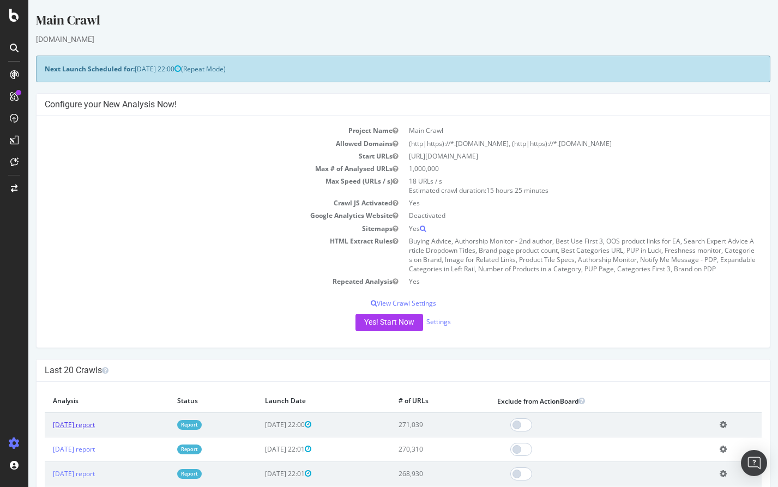
click at [82, 427] on link "[DATE] report" at bounding box center [74, 424] width 42 height 9
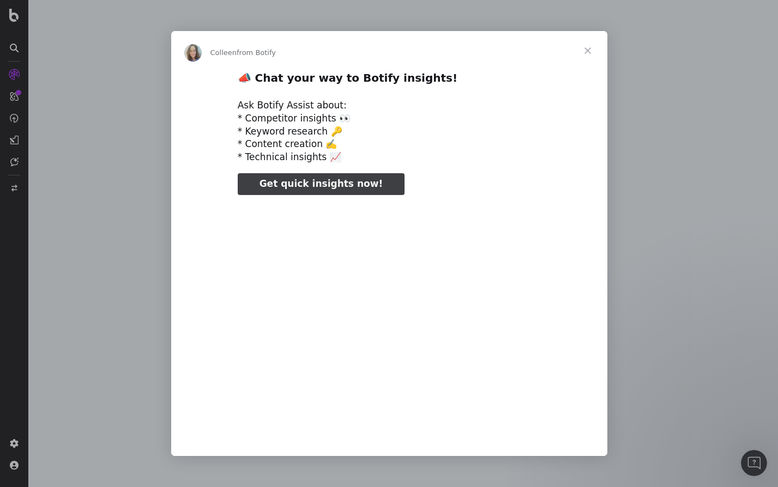
type input "397681"
click at [588, 52] on span "Close" at bounding box center [587, 50] width 39 height 39
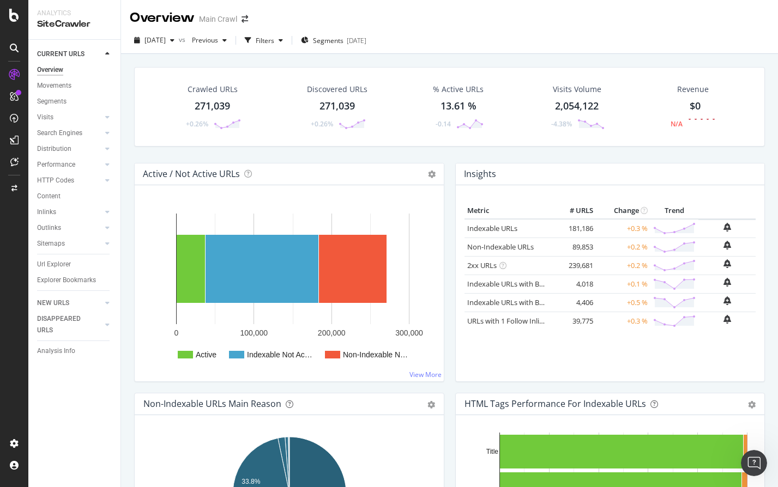
click at [210, 99] on div "271,039" at bounding box center [212, 106] width 35 height 14
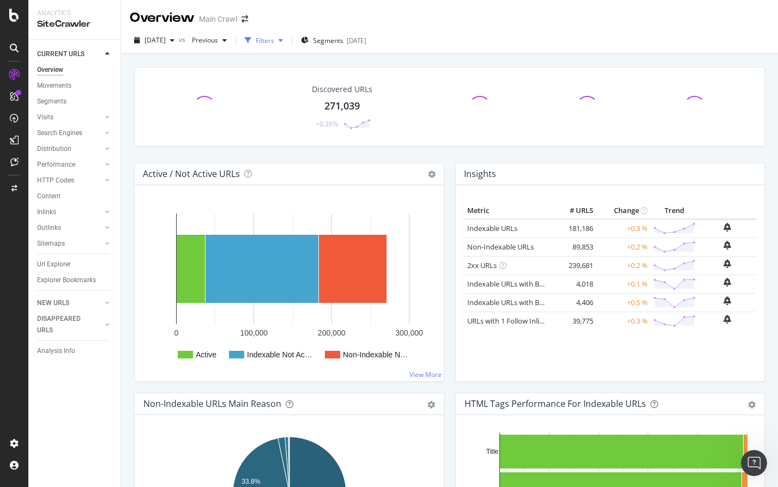
click at [274, 40] on div "Filters" at bounding box center [265, 40] width 19 height 9
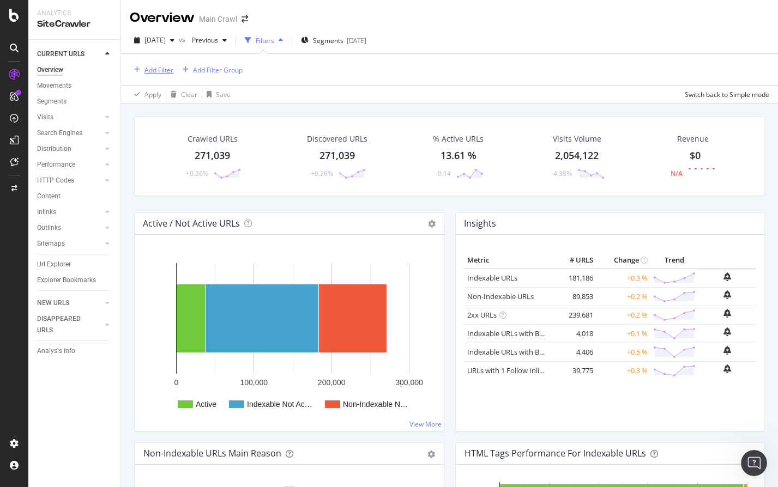
click at [154, 70] on div "Add Filter" at bounding box center [158, 69] width 29 height 9
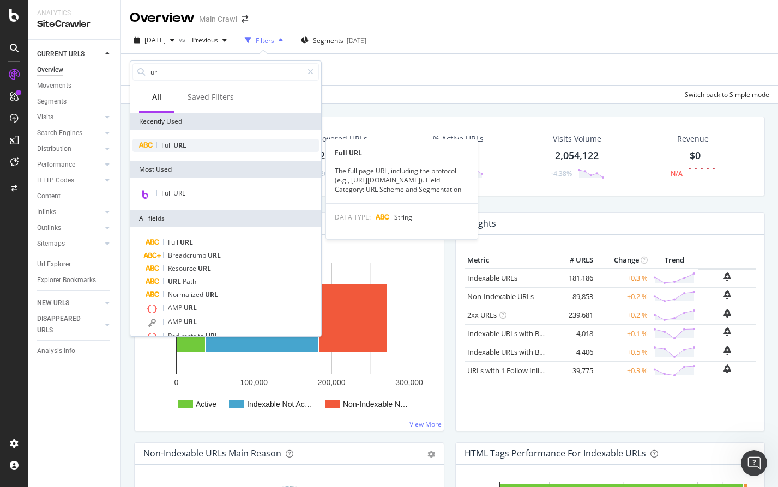
type input "url"
click at [162, 145] on span "Full" at bounding box center [167, 145] width 12 height 9
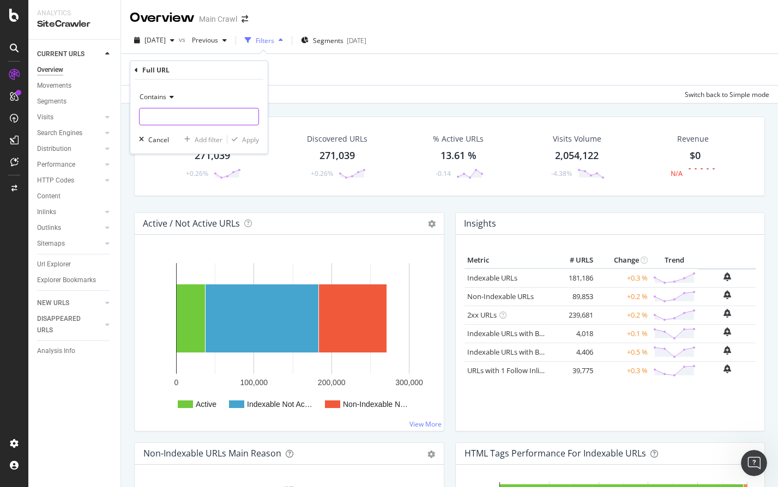
click at [164, 116] on input "text" at bounding box center [199, 116] width 119 height 17
type input "/f/pl-"
click at [251, 140] on div "Apply" at bounding box center [250, 139] width 17 height 9
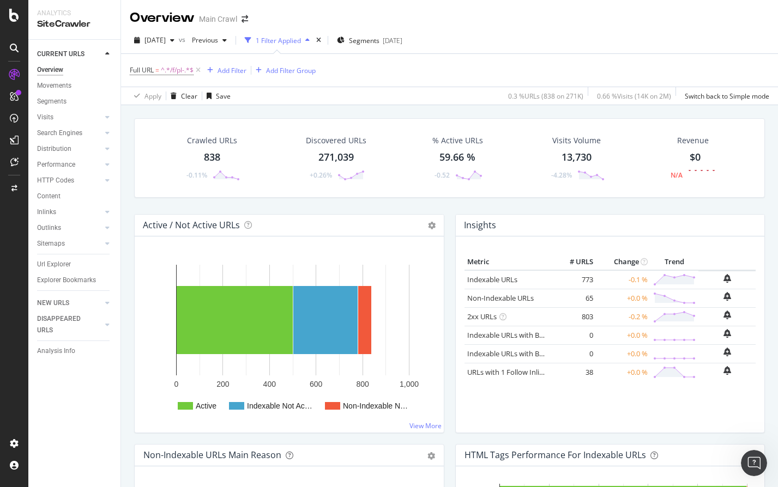
click at [129, 172] on div "Crawled URLs 838 -0.11% Discovered URLs 271,039 +0.26% % Active URLs 59.66 % -0…" at bounding box center [450, 166] width 642 height 96
click at [218, 43] on span "Previous" at bounding box center [203, 39] width 31 height 9
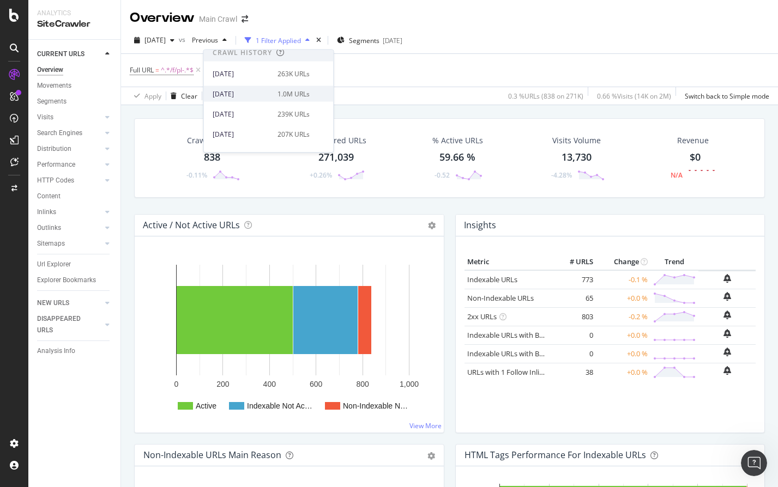
click at [247, 95] on div "[DATE]" at bounding box center [242, 94] width 58 height 10
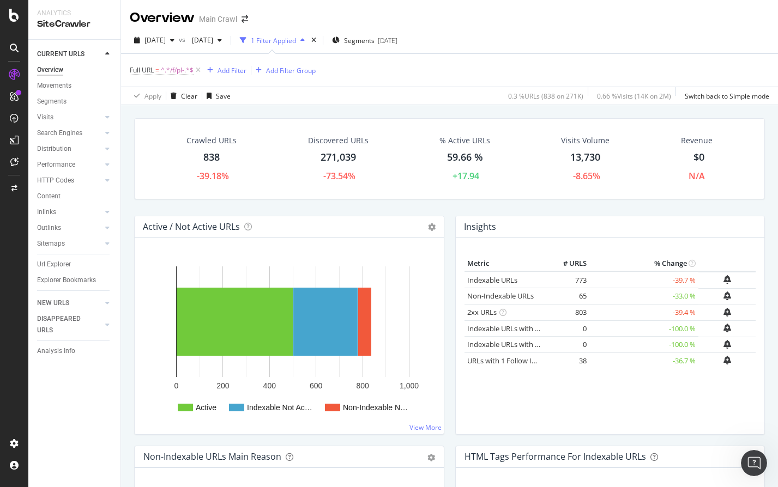
click at [217, 143] on div "Crawled URLs" at bounding box center [211, 140] width 50 height 11
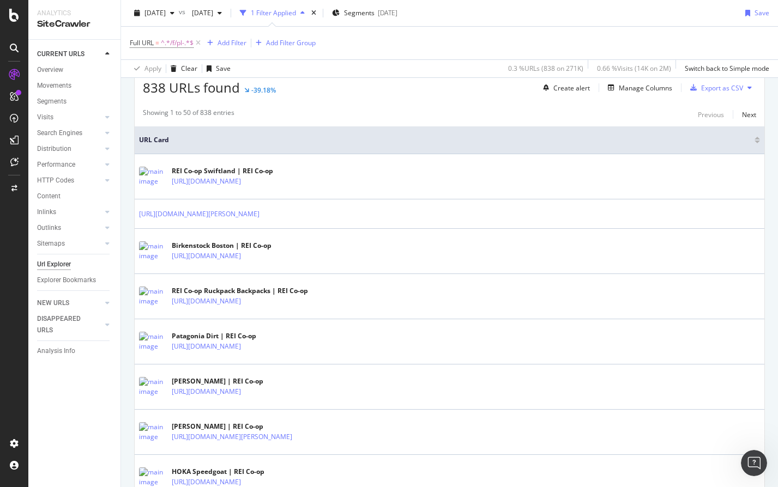
scroll to position [195, 0]
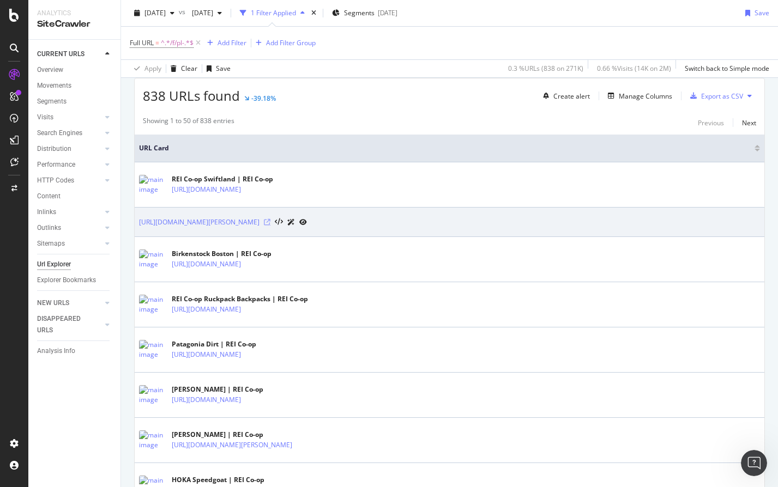
click at [270, 222] on icon at bounding box center [267, 222] width 7 height 7
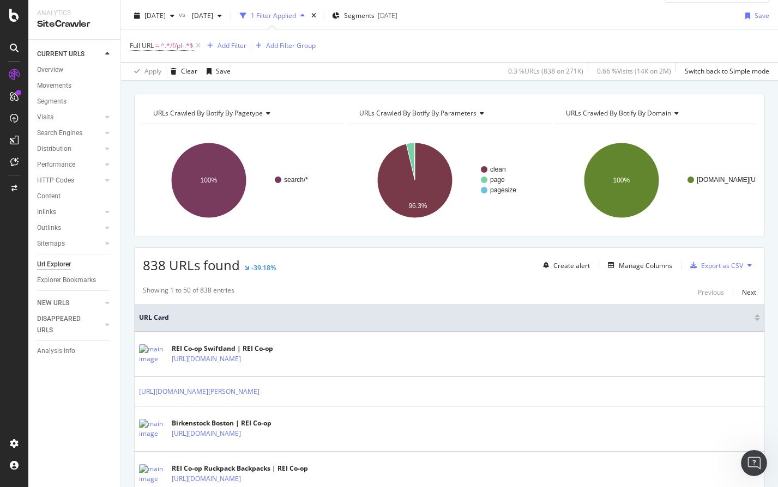
scroll to position [0, 0]
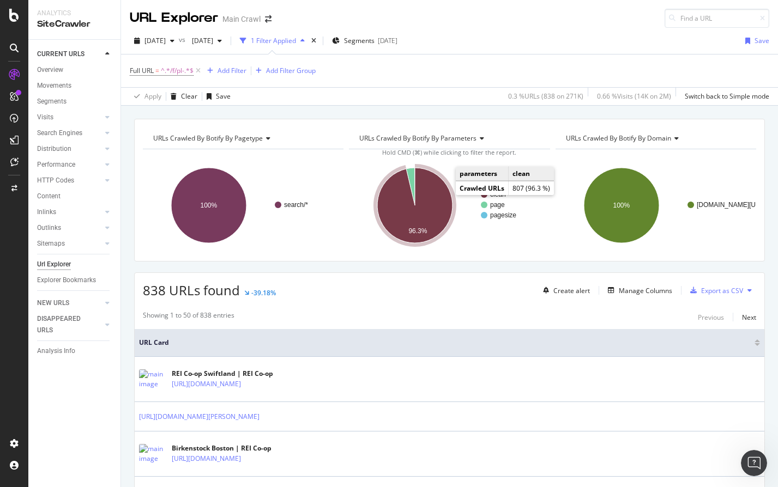
click at [440, 197] on icon "A chart." at bounding box center [414, 205] width 75 height 75
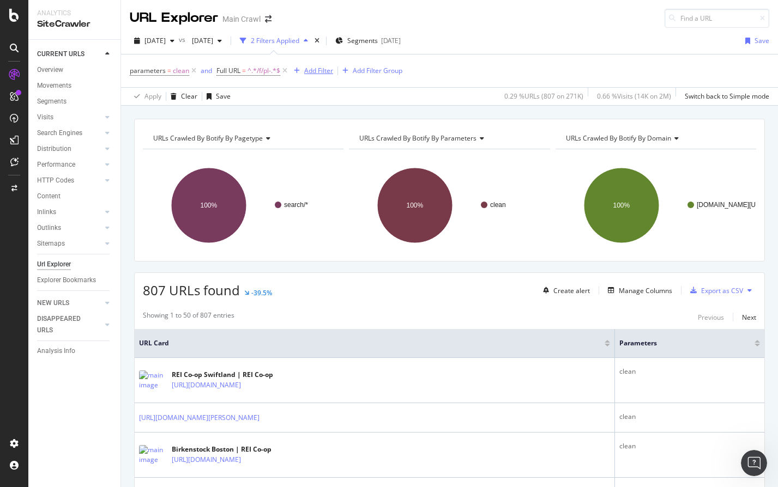
click at [315, 72] on div "Add Filter" at bounding box center [318, 70] width 29 height 9
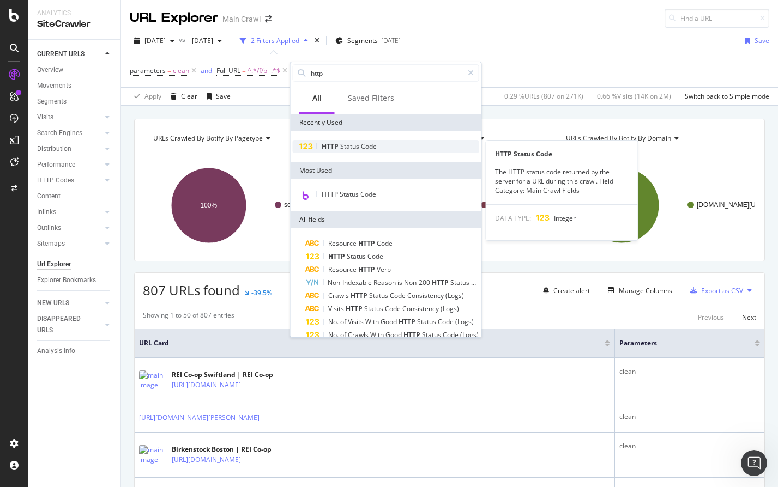
type input "http"
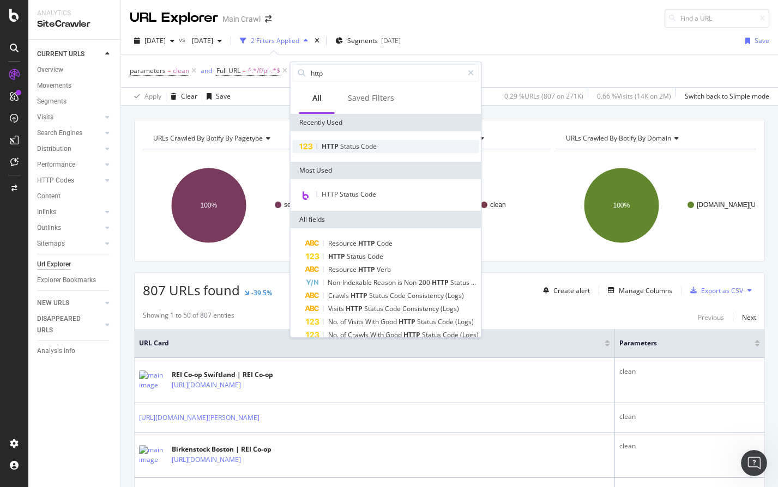
click at [320, 147] on div "HTTP Status Code" at bounding box center [386, 146] width 186 height 13
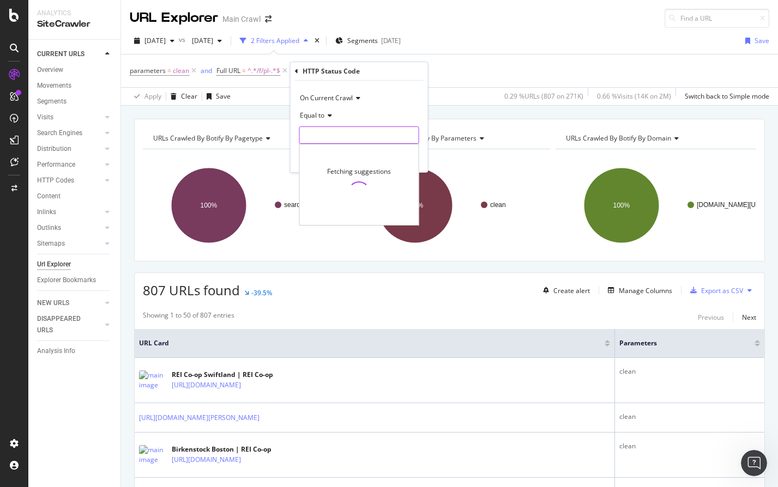
click at [321, 135] on input "number" at bounding box center [359, 134] width 120 height 17
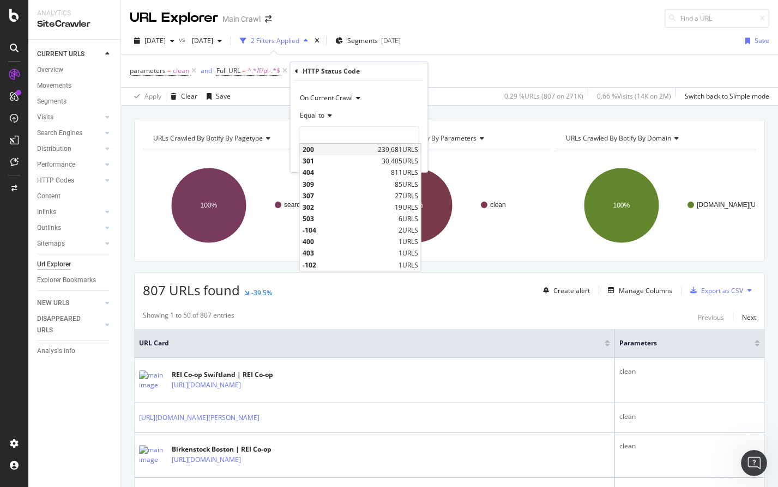
click at [317, 154] on span "200" at bounding box center [339, 149] width 72 height 9
type input "200"
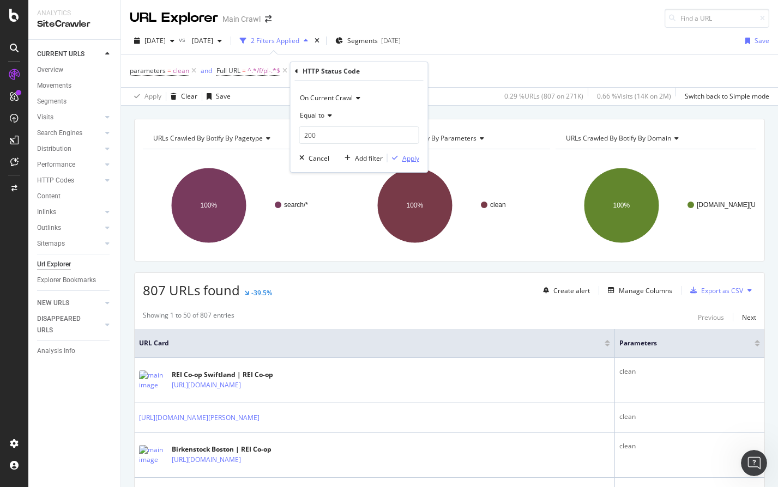
click at [407, 159] on div "Apply" at bounding box center [410, 158] width 17 height 9
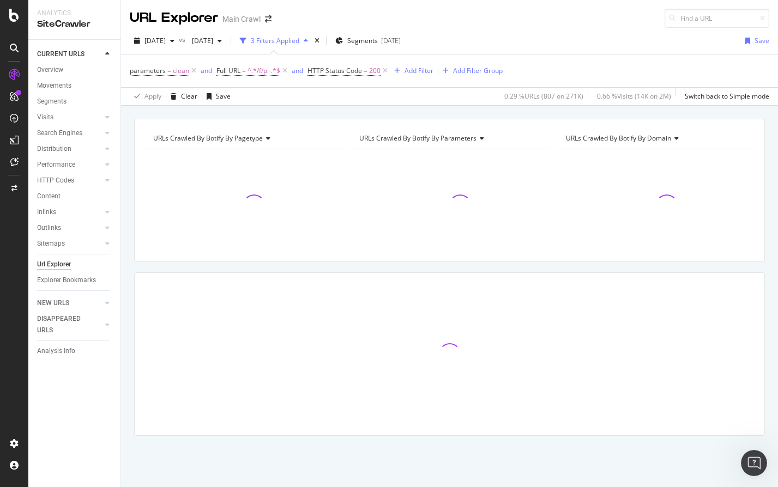
click at [128, 249] on div "URLs Crawled By Botify By pagetype Chart (by Value) Table Expand Export as CSV …" at bounding box center [449, 296] width 657 height 355
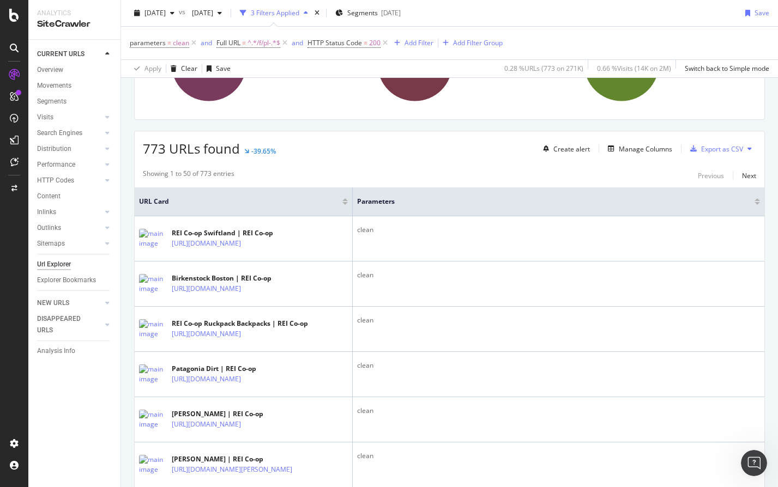
scroll to position [157, 0]
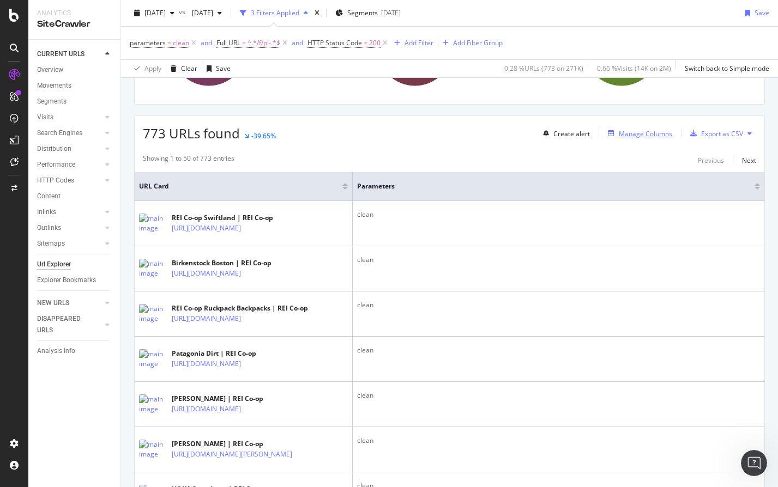
click at [628, 135] on div "Manage Columns" at bounding box center [645, 133] width 53 height 9
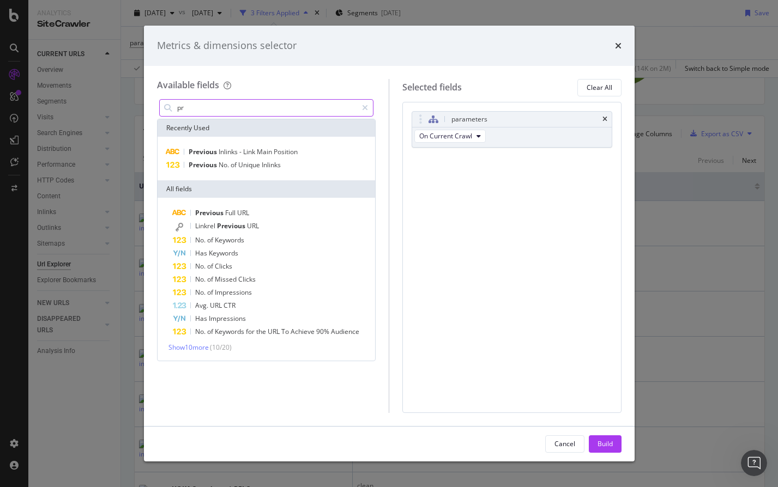
type input "p"
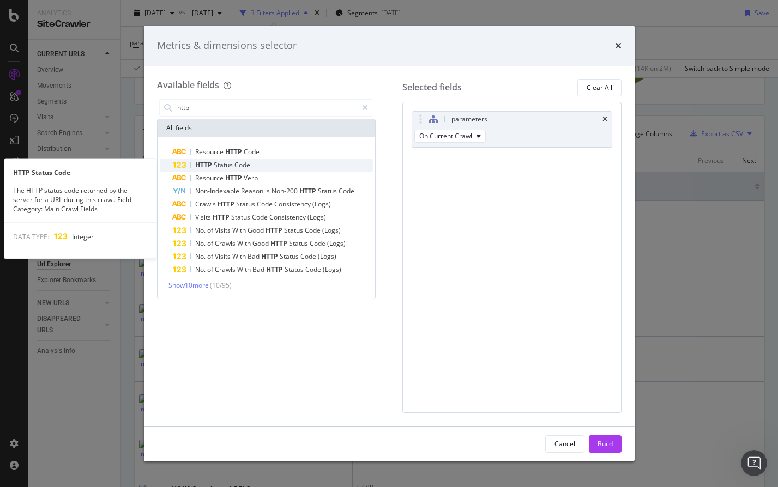
type input "http"
click at [298, 164] on div "HTTP Status Code" at bounding box center [273, 165] width 201 height 13
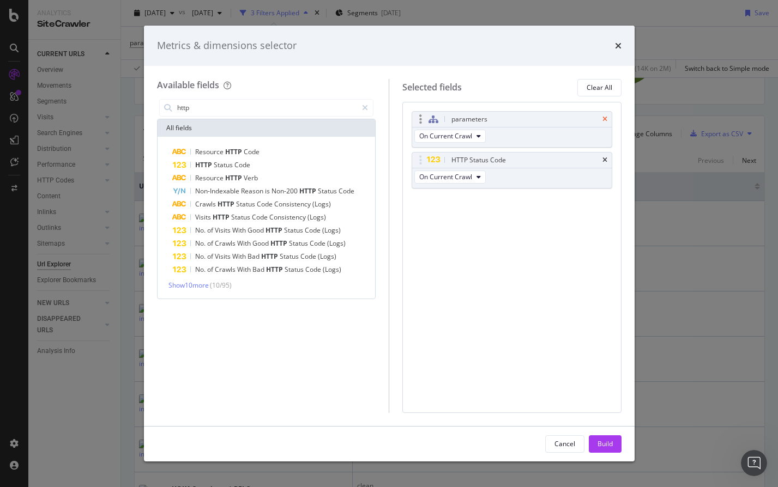
click at [605, 118] on icon "times" at bounding box center [604, 119] width 5 height 7
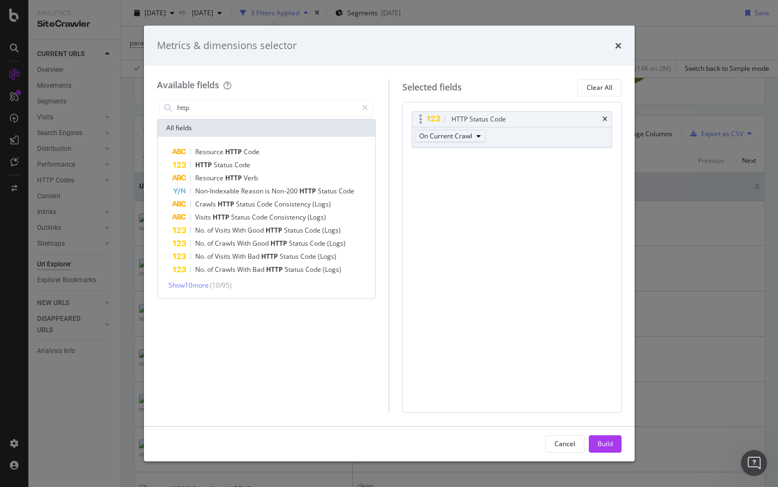
click at [464, 141] on button "On Current Crawl" at bounding box center [449, 136] width 71 height 13
click at [463, 151] on span "On Current Crawl" at bounding box center [455, 155] width 62 height 10
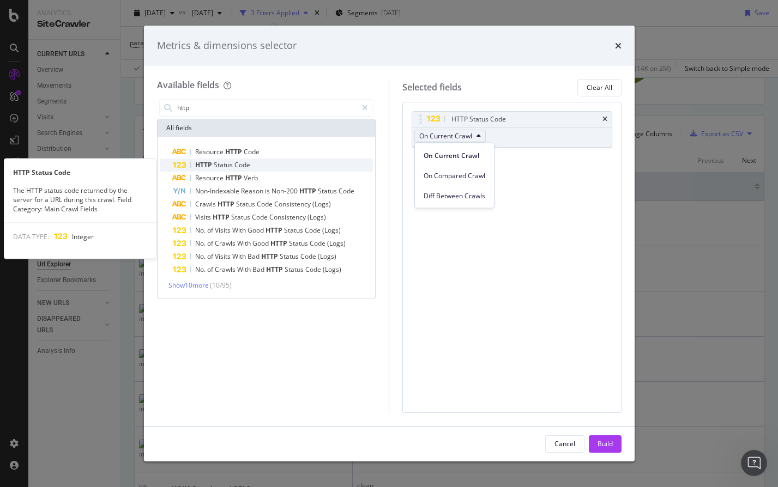
click at [323, 164] on div "HTTP Status Code" at bounding box center [273, 165] width 201 height 13
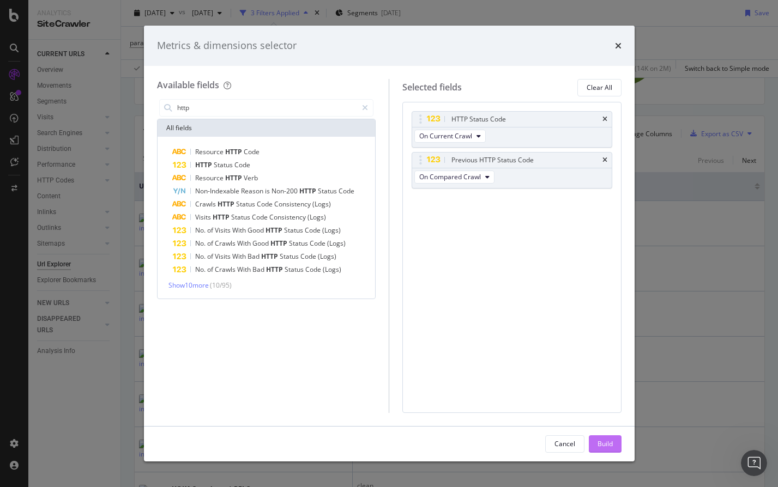
click at [601, 446] on div "Build" at bounding box center [604, 443] width 15 height 9
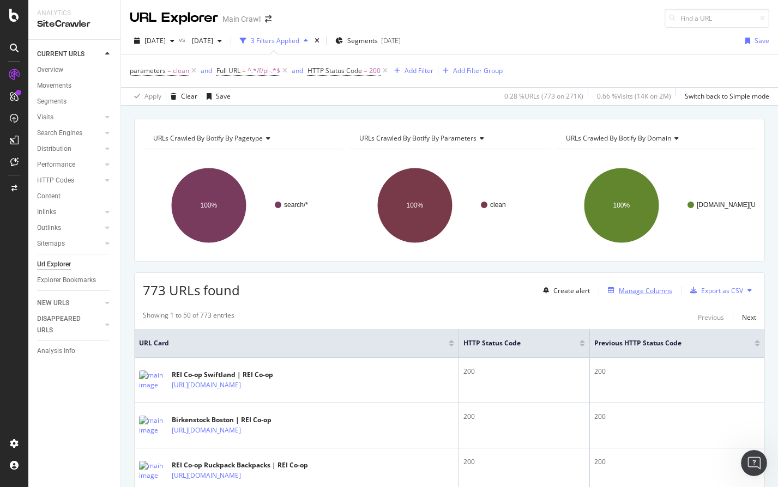
click at [630, 293] on div "Manage Columns" at bounding box center [645, 290] width 53 height 9
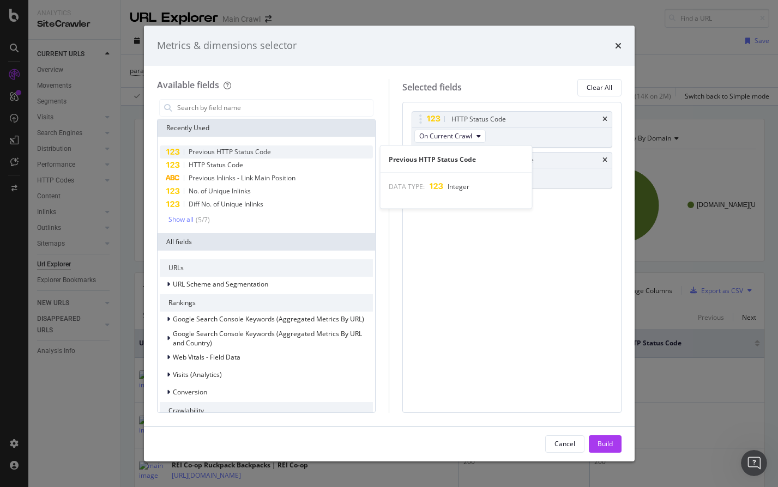
click at [335, 153] on div "Previous HTTP Status Code" at bounding box center [267, 152] width 214 height 13
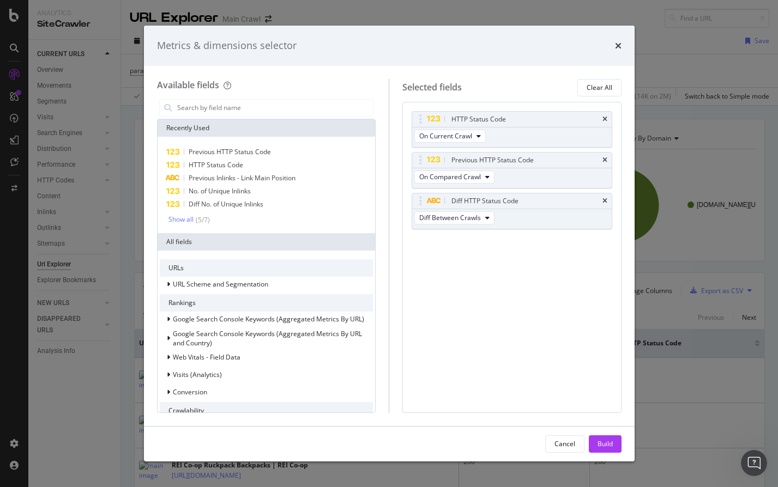
click at [547, 325] on div "HTTP Status Code On Current Crawl Previous HTTP Status Code On Compared Crawl D…" at bounding box center [511, 257] width 219 height 311
click at [605, 446] on div "Build" at bounding box center [604, 443] width 15 height 9
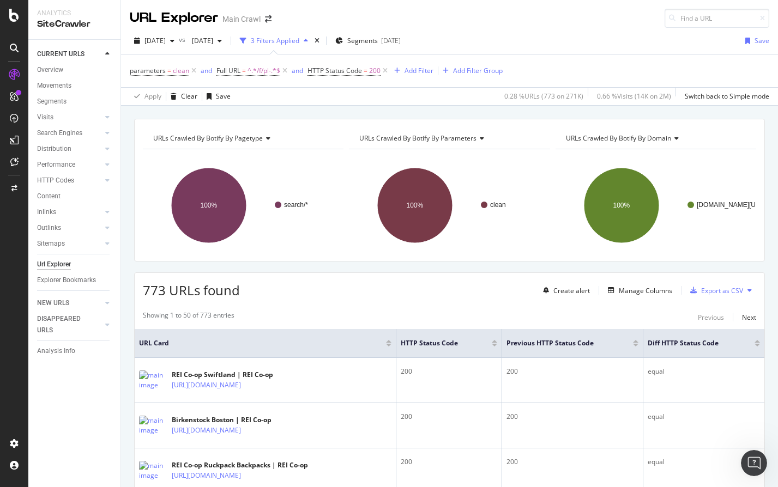
click at [757, 347] on div at bounding box center [756, 345] width 5 height 3
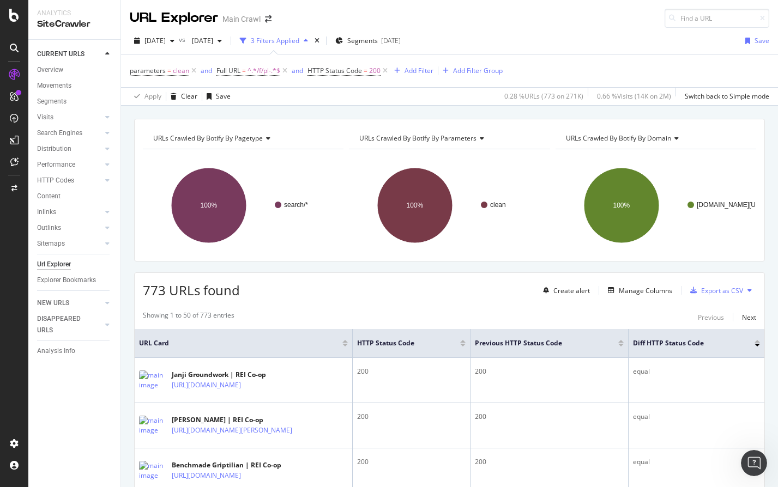
click at [758, 340] on div at bounding box center [756, 341] width 5 height 3
click at [419, 69] on div "Add Filter" at bounding box center [418, 70] width 29 height 9
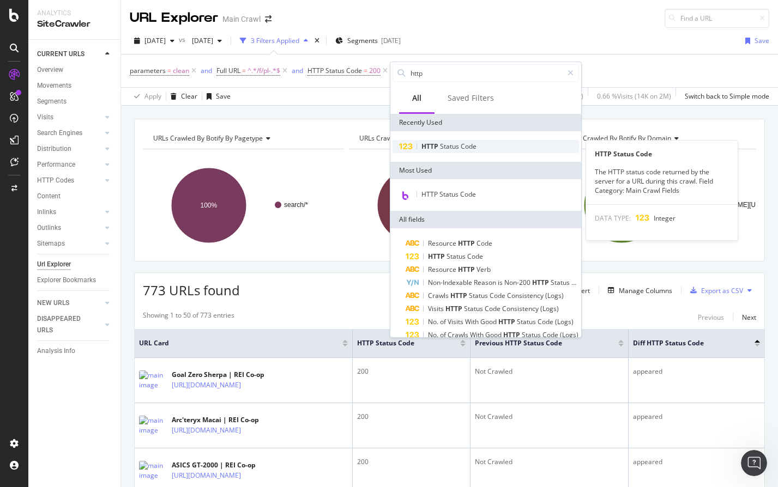
click at [434, 144] on span "HTTP" at bounding box center [430, 146] width 19 height 9
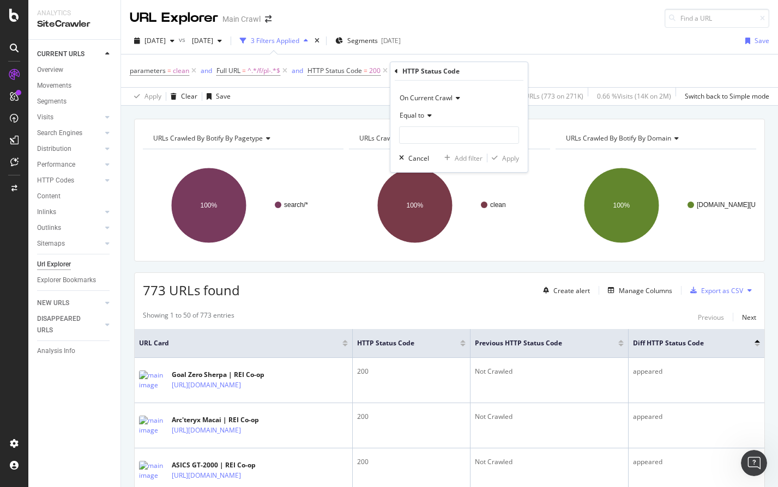
click at [431, 102] on span "On Current Crawl" at bounding box center [426, 97] width 53 height 9
click at [425, 148] on span "Diff Between Crawls" at bounding box center [435, 148] width 62 height 9
click at [423, 138] on input "text" at bounding box center [459, 134] width 119 height 17
click at [421, 159] on span "appeared" at bounding box center [440, 160] width 76 height 9
type input "appeared"
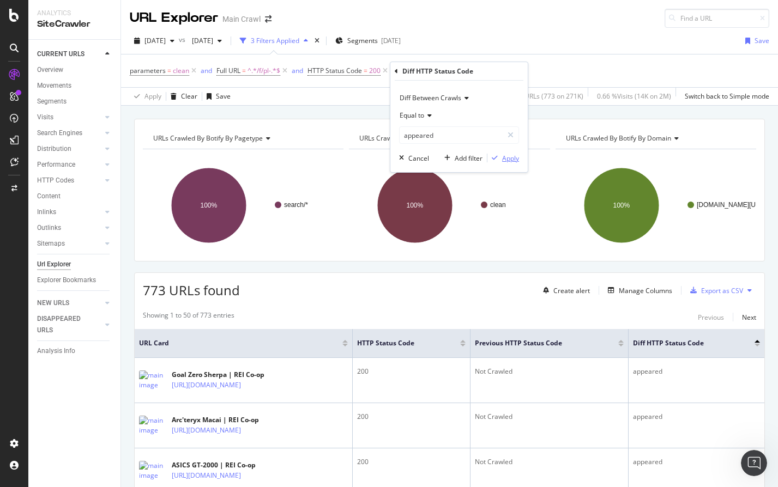
click at [502, 157] on div "Apply" at bounding box center [510, 158] width 17 height 9
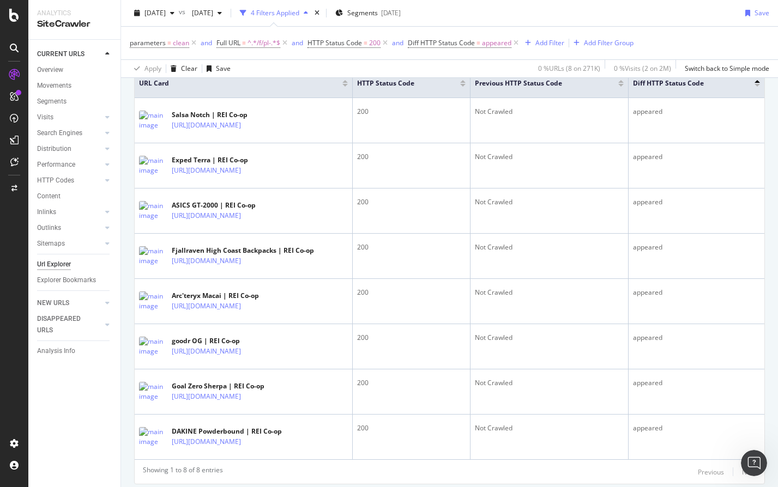
scroll to position [284, 0]
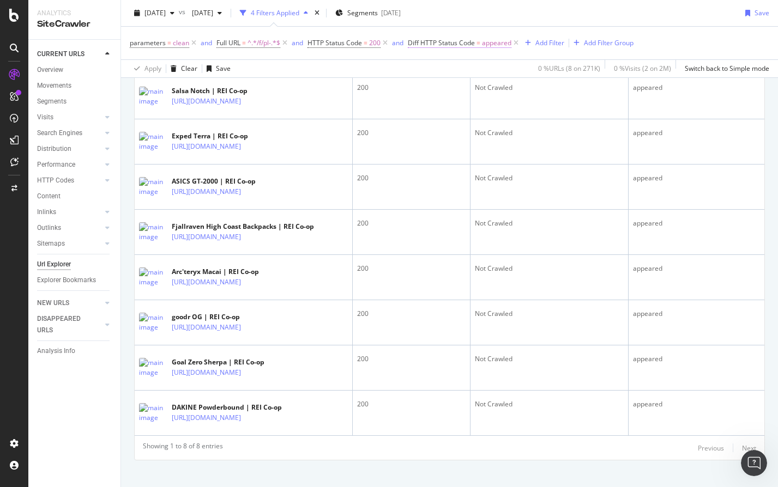
click at [480, 44] on span "Diff HTTP Status Code = appeared" at bounding box center [460, 43] width 104 height 10
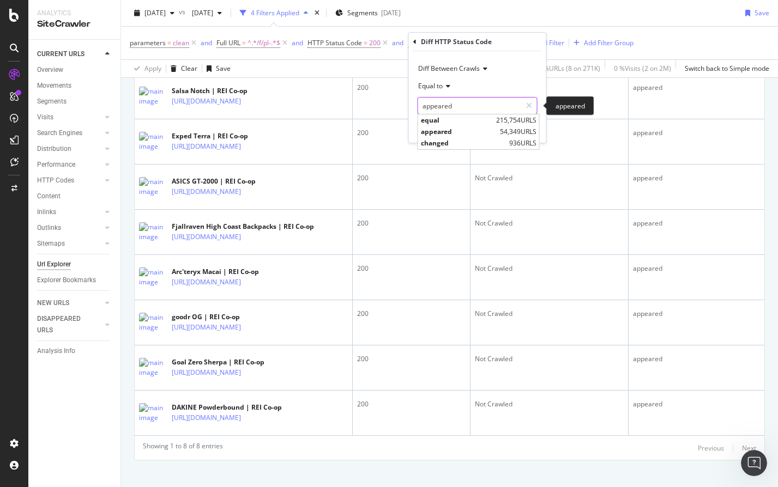
click at [454, 98] on input "appeared" at bounding box center [469, 105] width 103 height 17
click at [447, 142] on span "changed" at bounding box center [464, 142] width 86 height 9
type input "changed"
click at [533, 131] on div "Apply" at bounding box center [529, 128] width 17 height 9
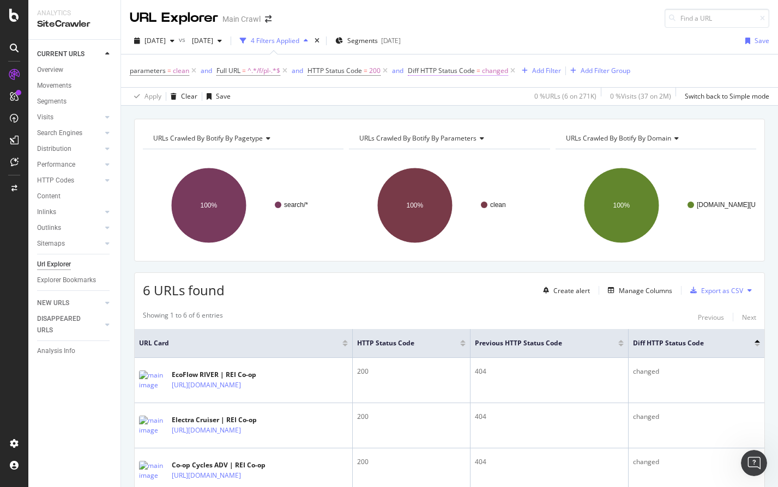
click at [469, 72] on span "Diff HTTP Status Code" at bounding box center [441, 70] width 67 height 9
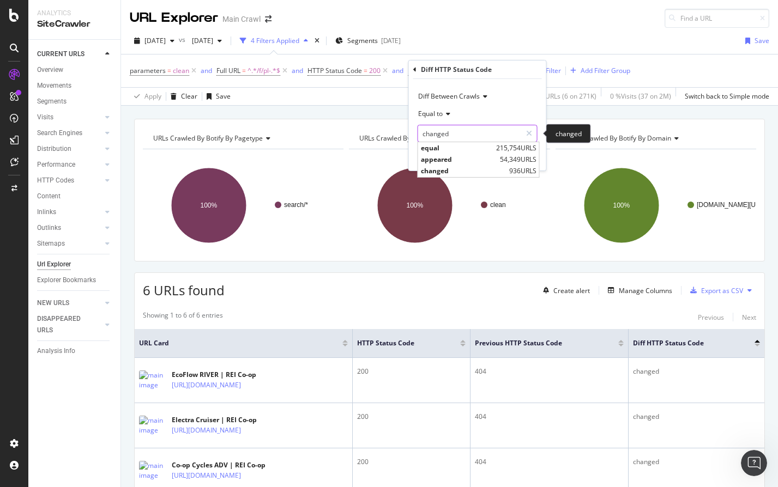
click at [451, 133] on input "changed" at bounding box center [469, 133] width 103 height 17
click at [449, 160] on span "appeared" at bounding box center [459, 159] width 76 height 9
type input "appeared"
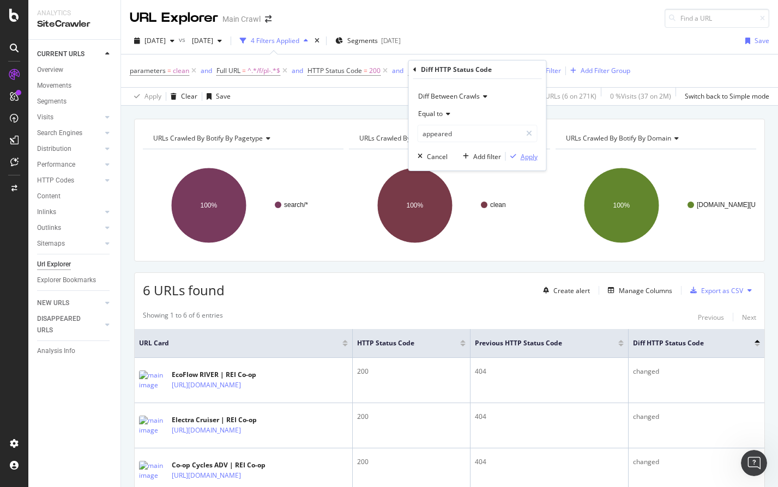
click at [521, 155] on div "Apply" at bounding box center [529, 156] width 17 height 9
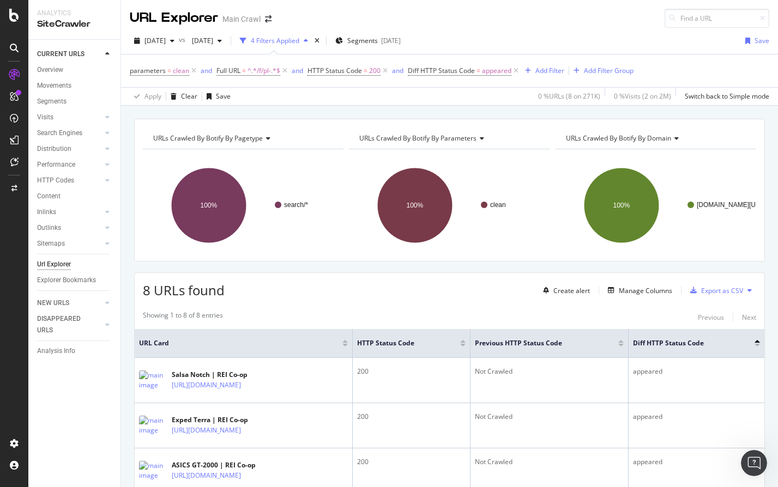
click at [410, 300] on div "8 URLs found Create alert Manage Columns Export as CSV" at bounding box center [450, 286] width 630 height 27
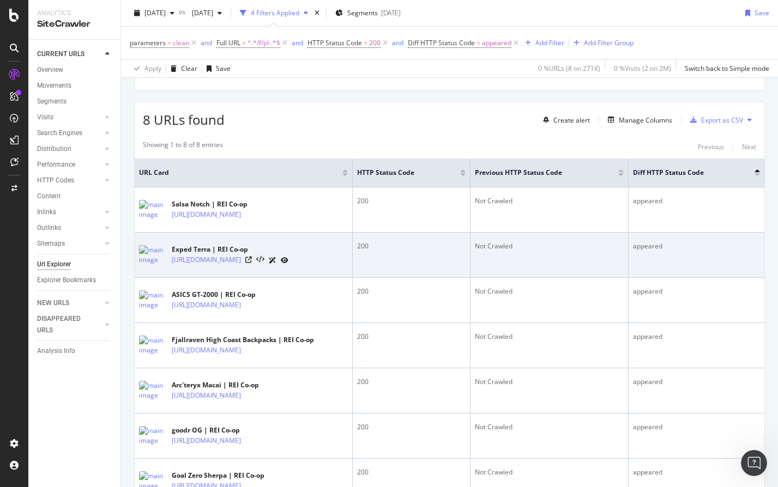
scroll to position [165, 0]
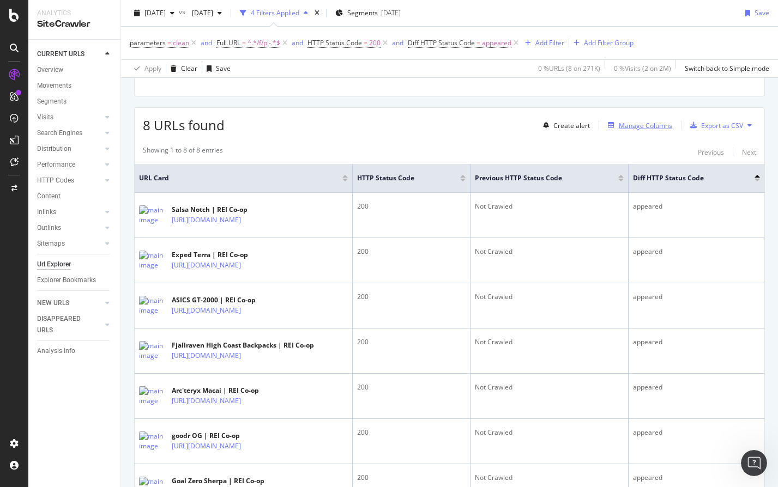
click at [643, 122] on div "Manage Columns" at bounding box center [645, 125] width 53 height 9
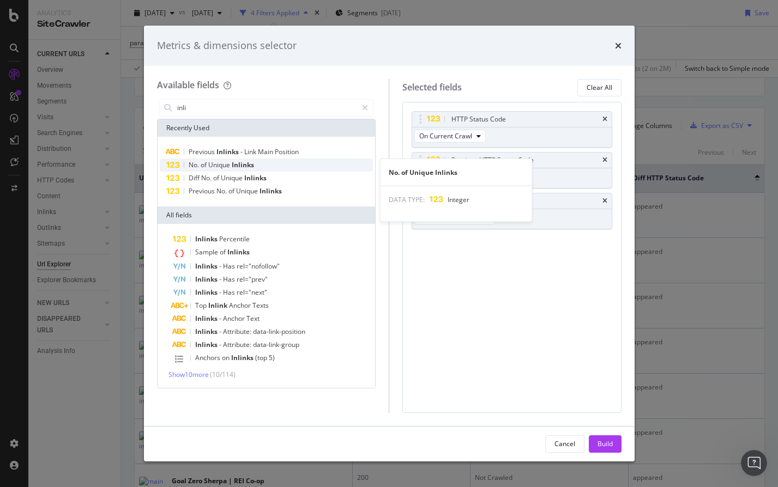
type input "inli"
click at [271, 168] on div "No. of Unique Inlinks" at bounding box center [267, 165] width 214 height 13
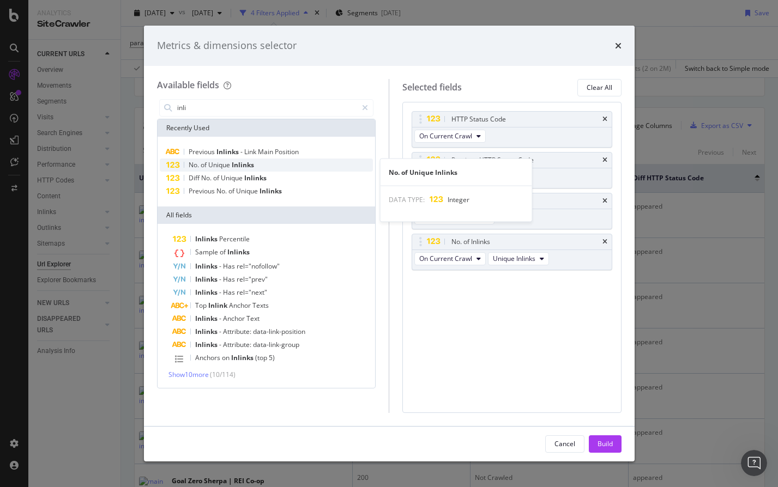
click at [288, 168] on div "No. of Unique Inlinks" at bounding box center [267, 165] width 214 height 13
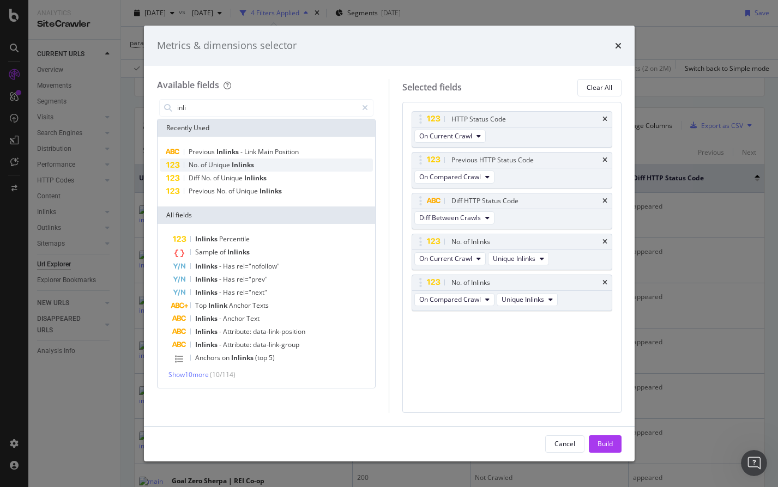
click at [288, 168] on div "No. of Unique Inlinks" at bounding box center [267, 165] width 214 height 13
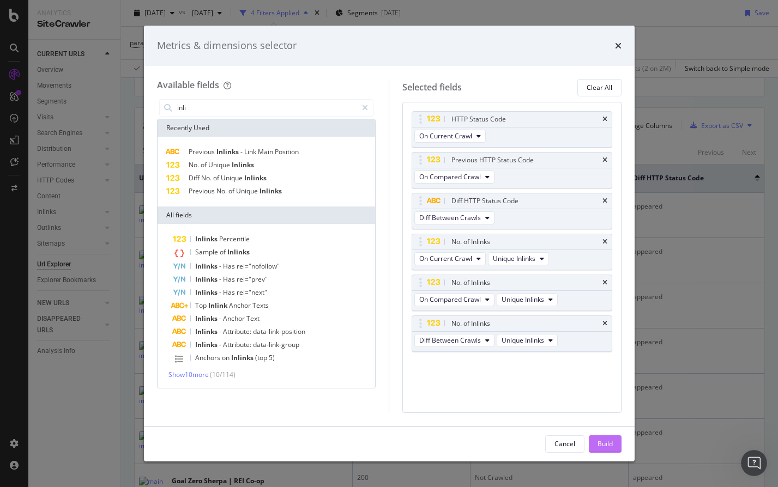
click at [598, 445] on div "Build" at bounding box center [604, 443] width 15 height 9
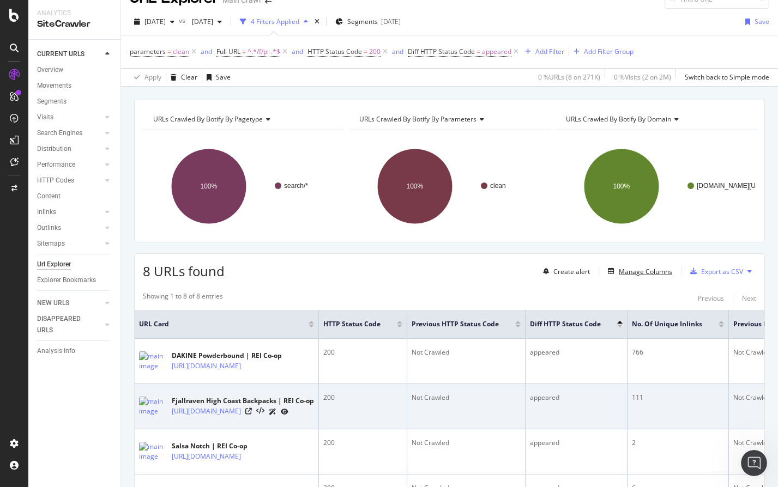
scroll to position [25, 0]
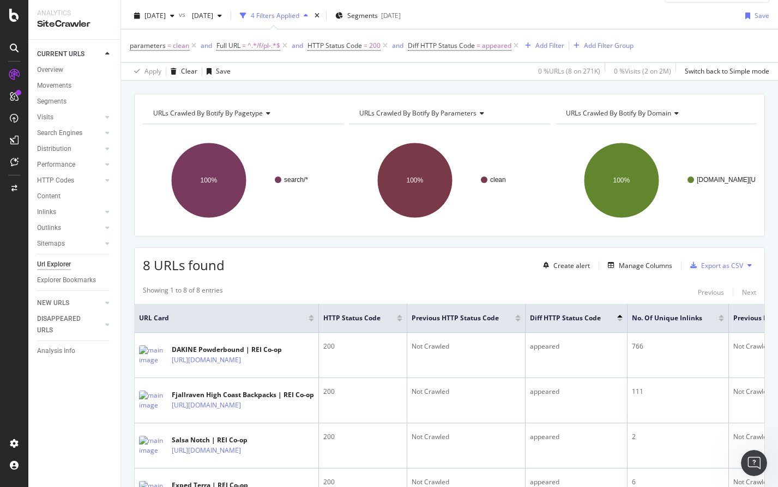
drag, startPoint x: 695, startPoint y: 320, endPoint x: 666, endPoint y: 344, distance: 38.0
click at [0, 0] on icon at bounding box center [0, 0] width 0 height 0
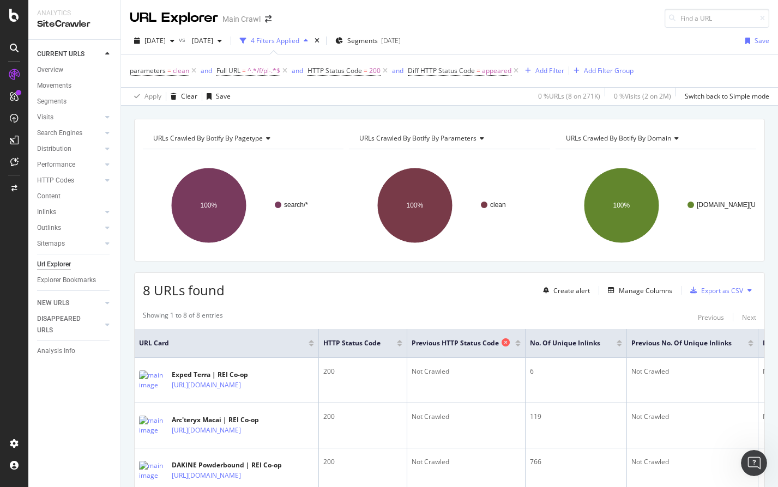
click at [510, 343] on icon at bounding box center [506, 343] width 8 height 8
click at [484, 74] on span "appeared" at bounding box center [496, 70] width 29 height 15
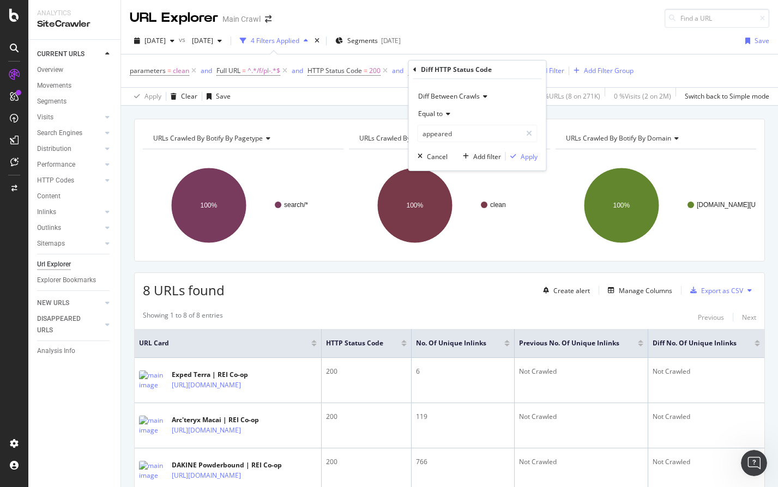
click at [385, 101] on div "Apply Clear Save 0 % URLs ( 8 on 271K ) 0 % Visits ( 2 on 2M ) Switch back to S…" at bounding box center [449, 96] width 657 height 18
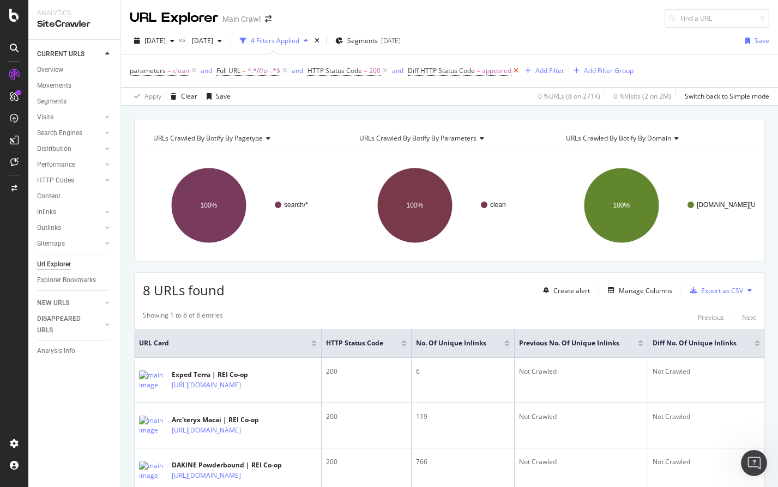
click at [514, 69] on icon at bounding box center [515, 70] width 9 height 11
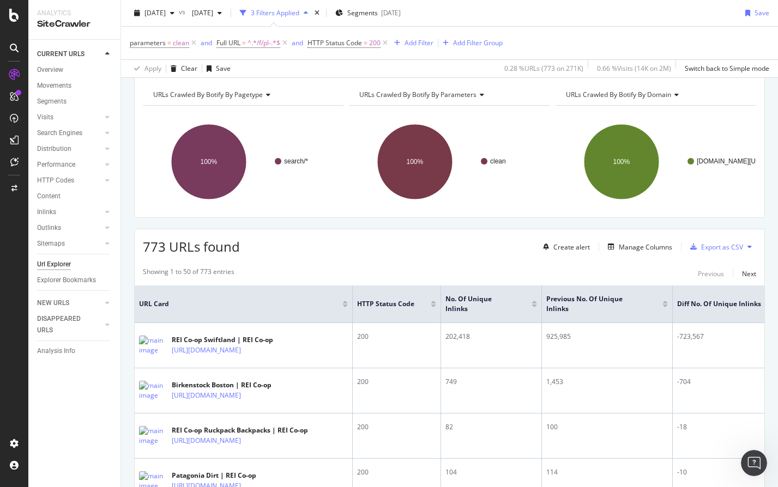
scroll to position [52, 0]
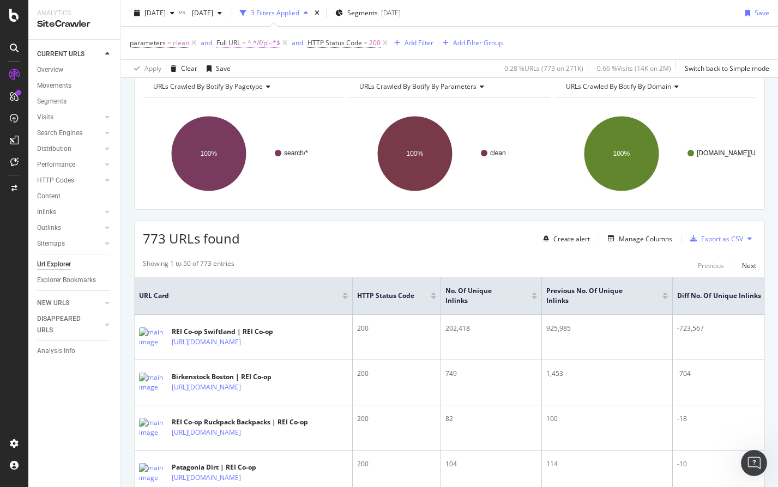
click at [243, 44] on span "=" at bounding box center [244, 42] width 4 height 9
click at [251, 88] on input "/f/pl-" at bounding box center [277, 88] width 103 height 17
paste input "r1"
type input "/f/pl-r1"
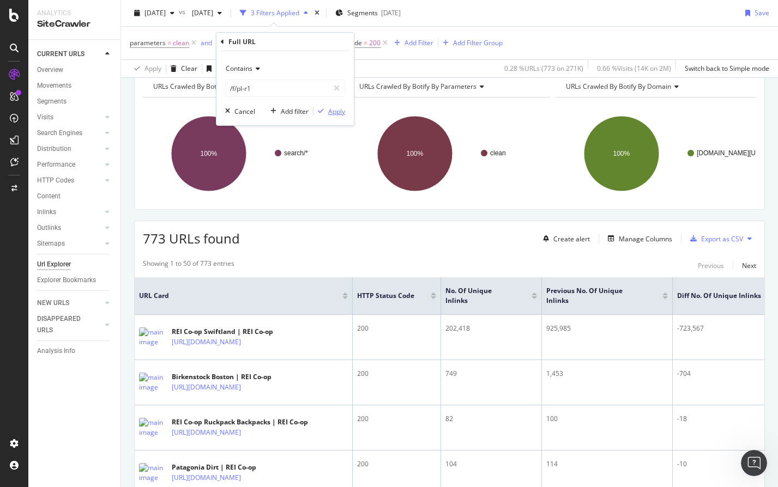
click at [337, 111] on div "Apply" at bounding box center [336, 111] width 17 height 9
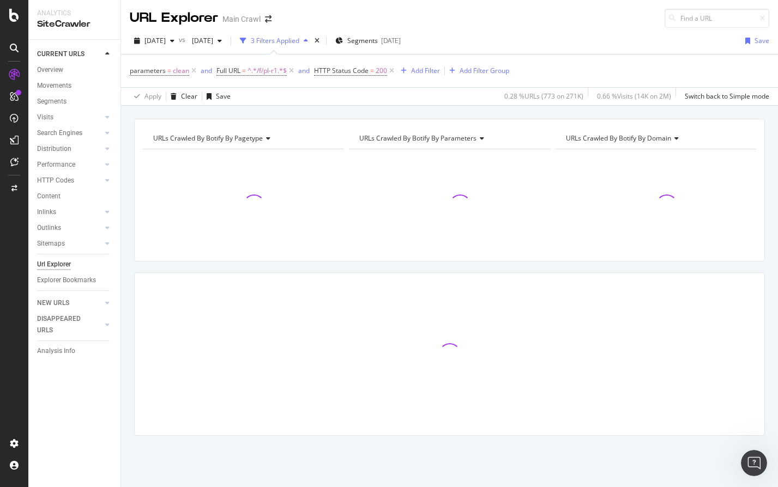
click at [128, 144] on div "URLs Crawled By Botify By pagetype Chart (by Value) Table Expand Export as CSV …" at bounding box center [449, 296] width 657 height 355
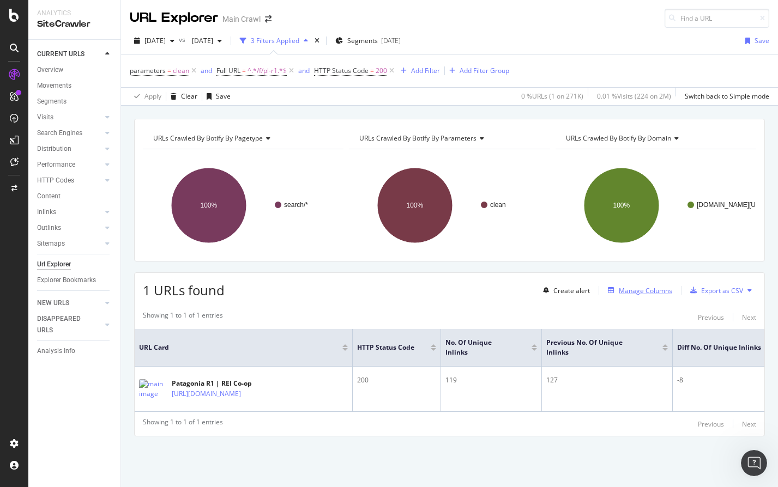
click at [639, 292] on div "Manage Columns" at bounding box center [645, 290] width 53 height 9
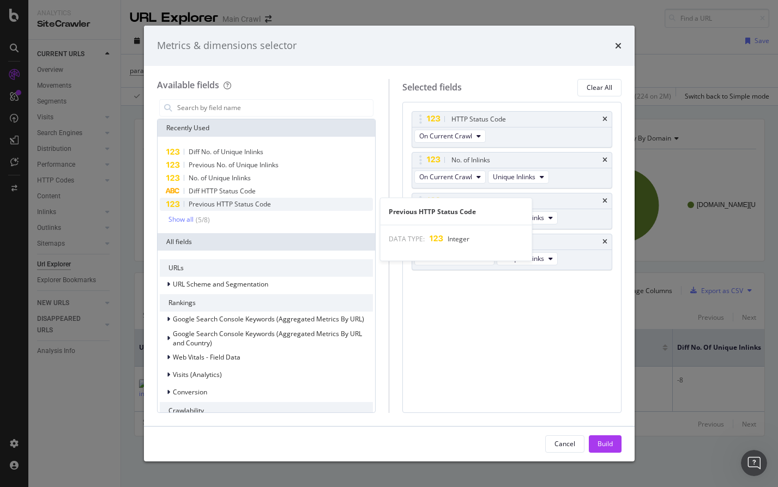
click at [286, 198] on div "Previous HTTP Status Code" at bounding box center [267, 204] width 214 height 13
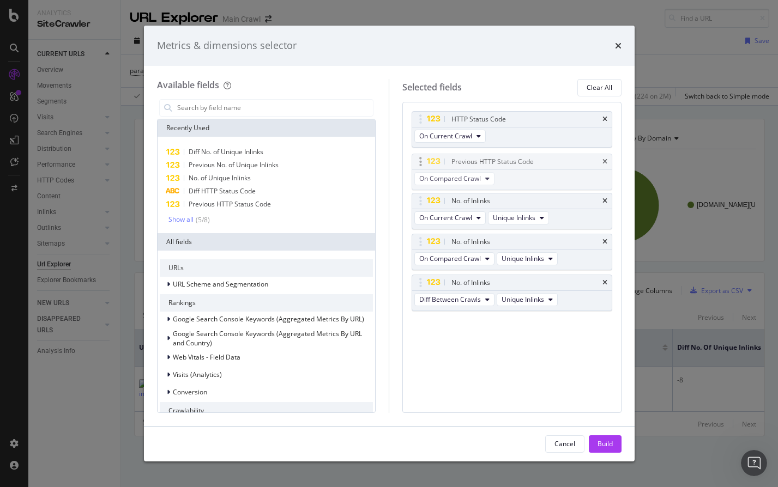
drag, startPoint x: 419, startPoint y: 283, endPoint x: 418, endPoint y: 161, distance: 121.6
click at [418, 161] on body "Analytics SiteCrawler CURRENT URLS Overview Movements Segments Visits Analysis …" at bounding box center [389, 243] width 778 height 487
click at [605, 452] on div "Build" at bounding box center [604, 444] width 15 height 16
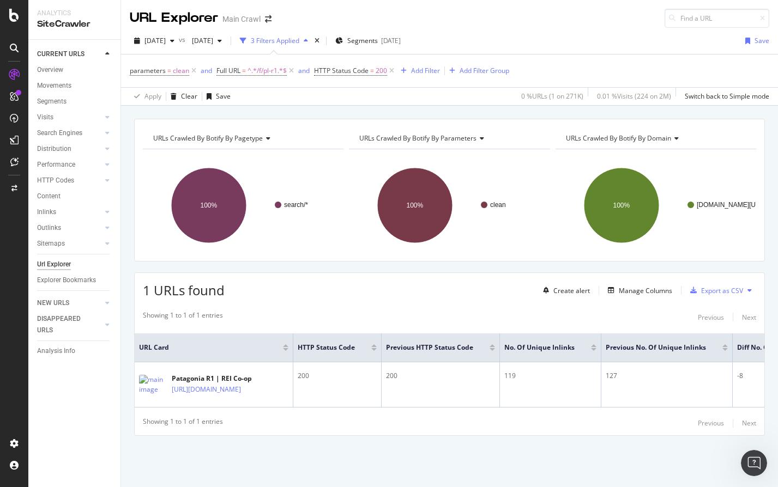
click at [621, 34] on div "[DATE] vs [DATE] 3 Filters Applied Segments [DATE] Save" at bounding box center [449, 43] width 657 height 22
click at [256, 67] on span "^.*/f/pl-r1.*$" at bounding box center [266, 70] width 39 height 15
drag, startPoint x: 243, startPoint y: 116, endPoint x: 262, endPoint y: 119, distance: 18.7
click at [262, 119] on input "/f/pl-r1" at bounding box center [277, 115] width 103 height 17
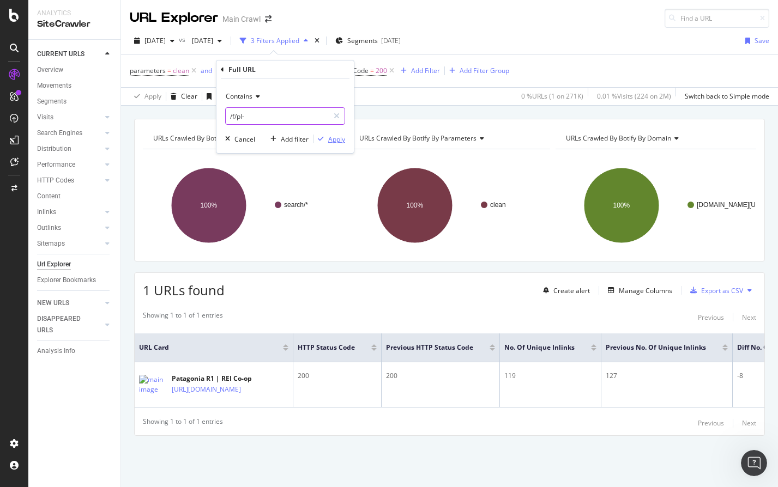
type input "/f/pl-"
click at [330, 141] on div "Apply" at bounding box center [336, 139] width 17 height 9
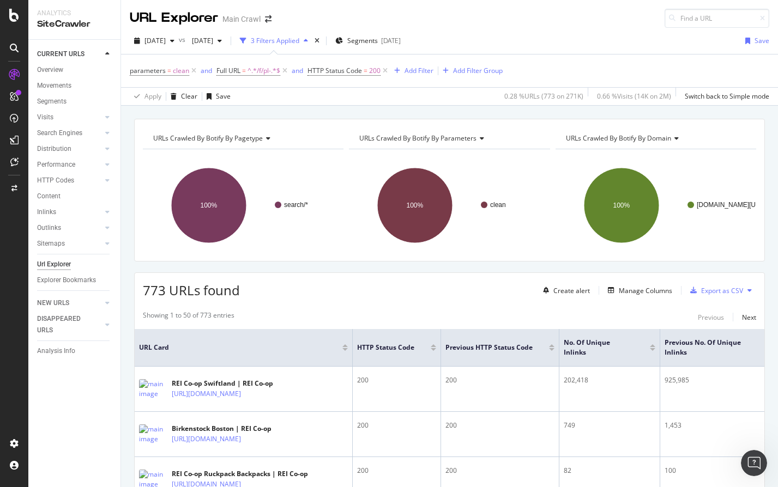
click at [614, 31] on div "[DATE] vs [DATE] 3 Filters Applied Segments [DATE] Save parameters = clean and …" at bounding box center [449, 67] width 657 height 78
click at [600, 38] on div "[DATE] vs [DATE] 3 Filters Applied Segments [DATE] Save" at bounding box center [449, 43] width 657 height 22
click at [594, 53] on div "[DATE] vs [DATE] 3 Filters Applied Segments [DATE] Save" at bounding box center [449, 43] width 657 height 22
